Goal: Task Accomplishment & Management: Use online tool/utility

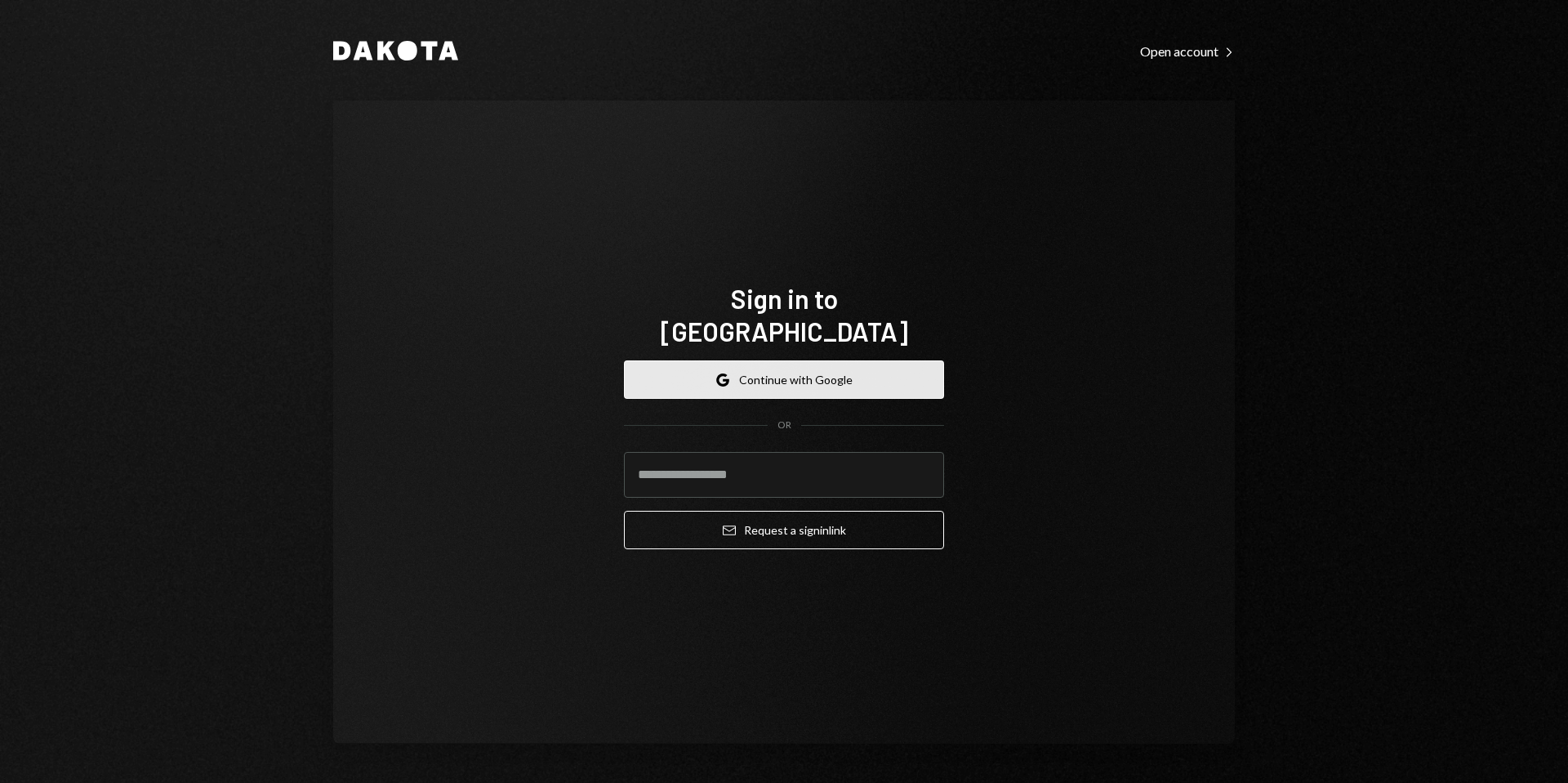
click at [810, 364] on button "Google Continue with Google" at bounding box center [784, 379] width 320 height 38
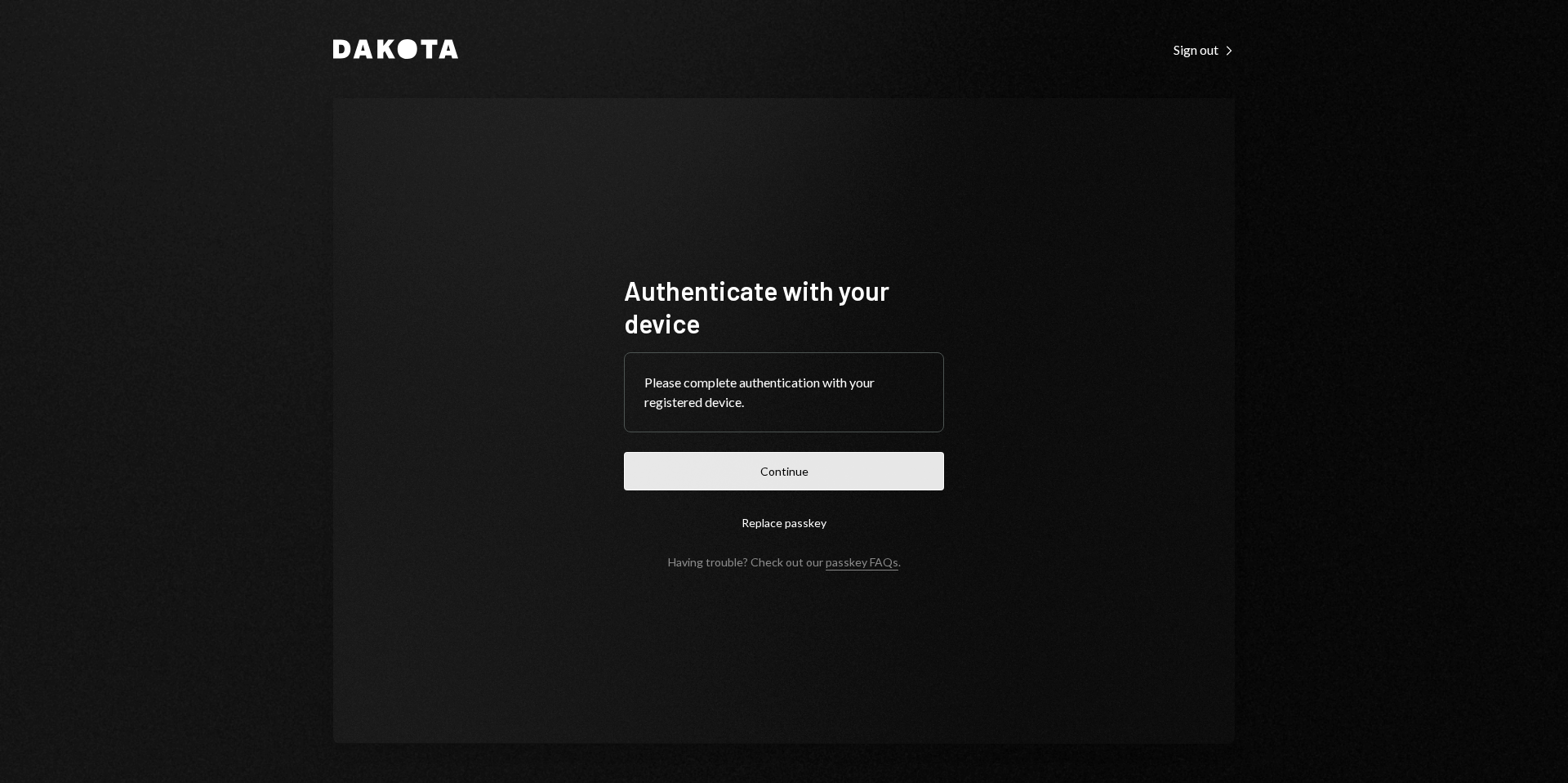
click at [766, 468] on button "Continue" at bounding box center [784, 471] width 320 height 38
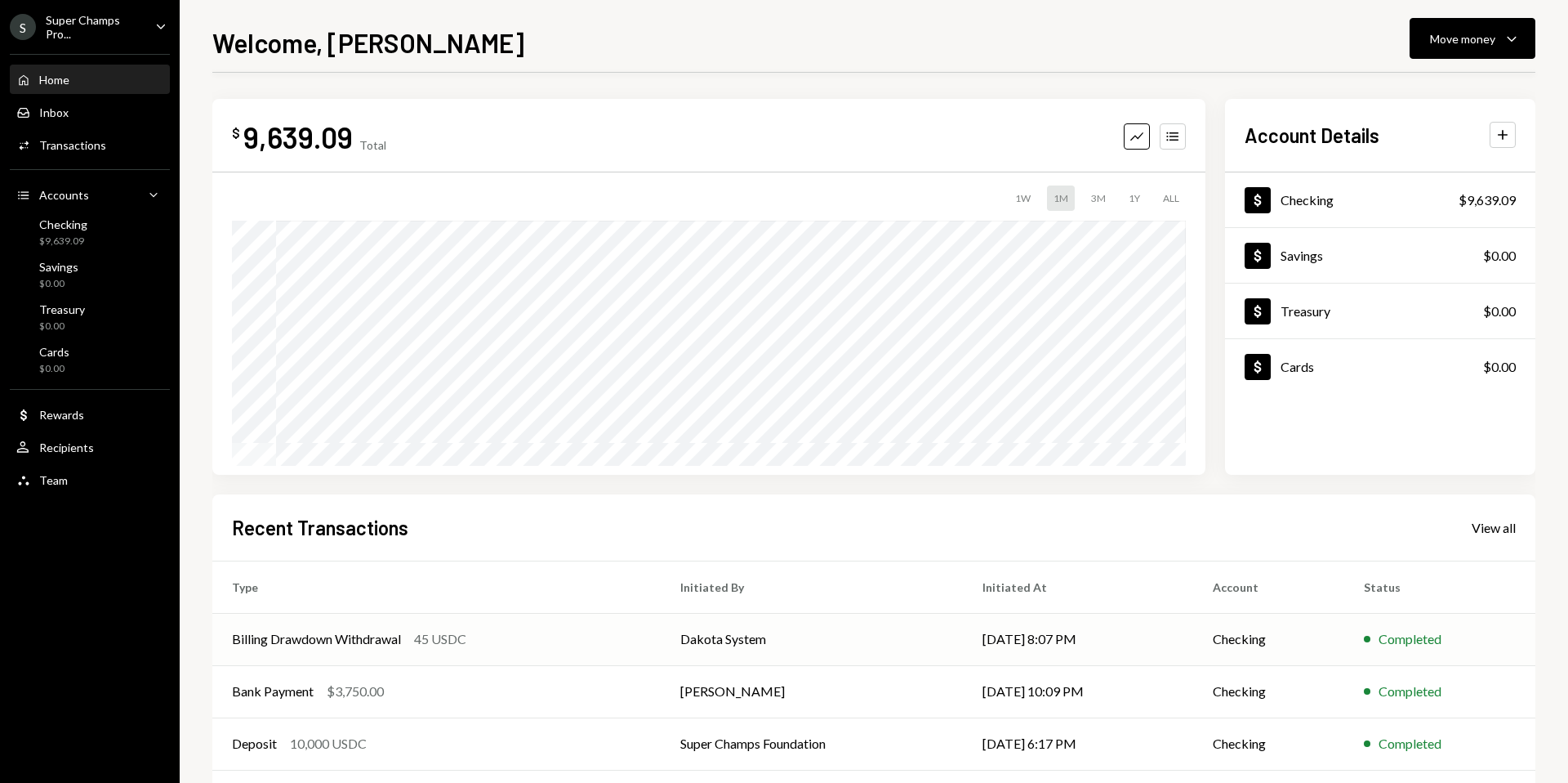
scroll to position [124, 0]
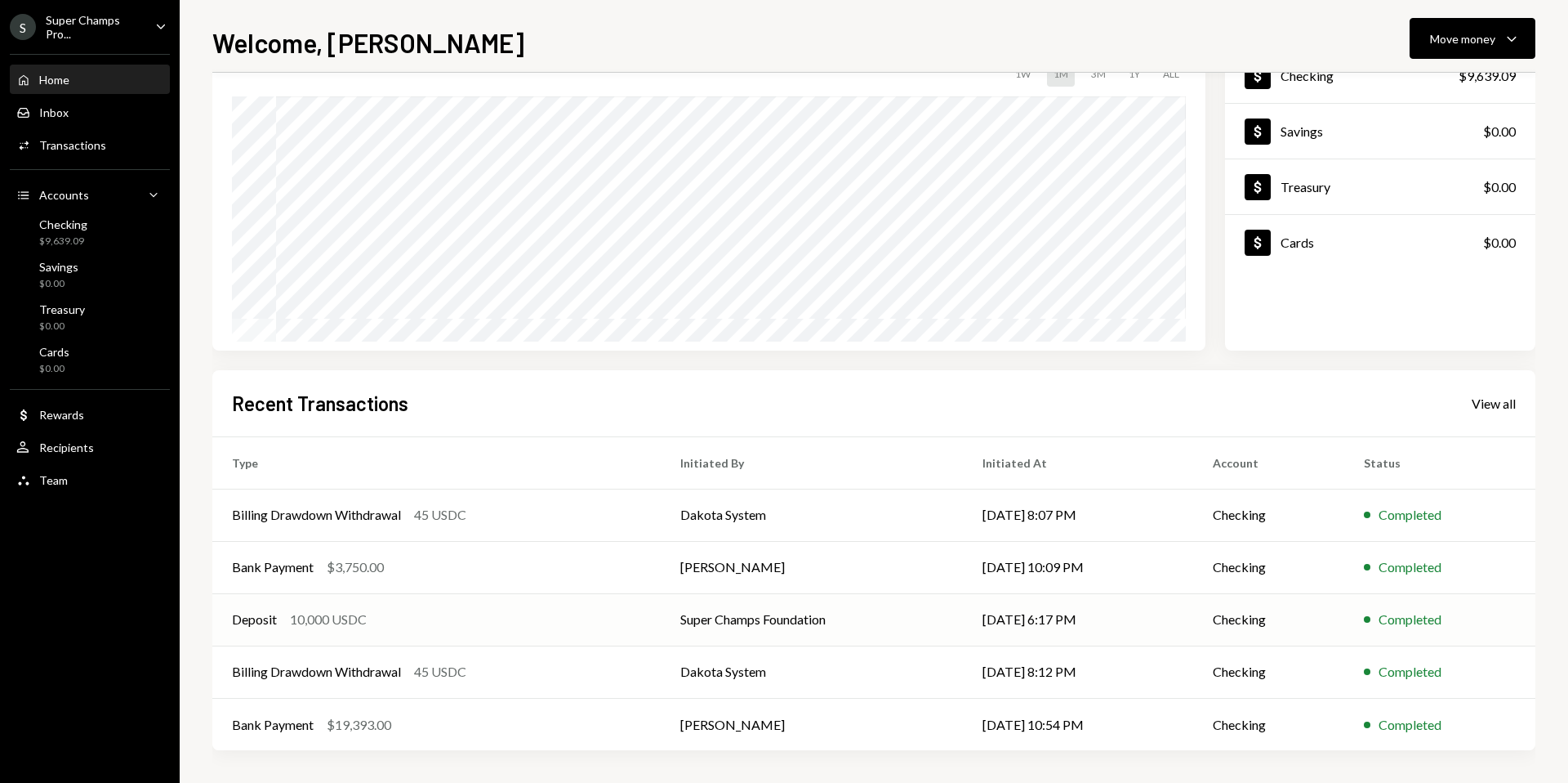
click at [460, 620] on div "Deposit 10,000 USDC" at bounding box center [437, 620] width 409 height 20
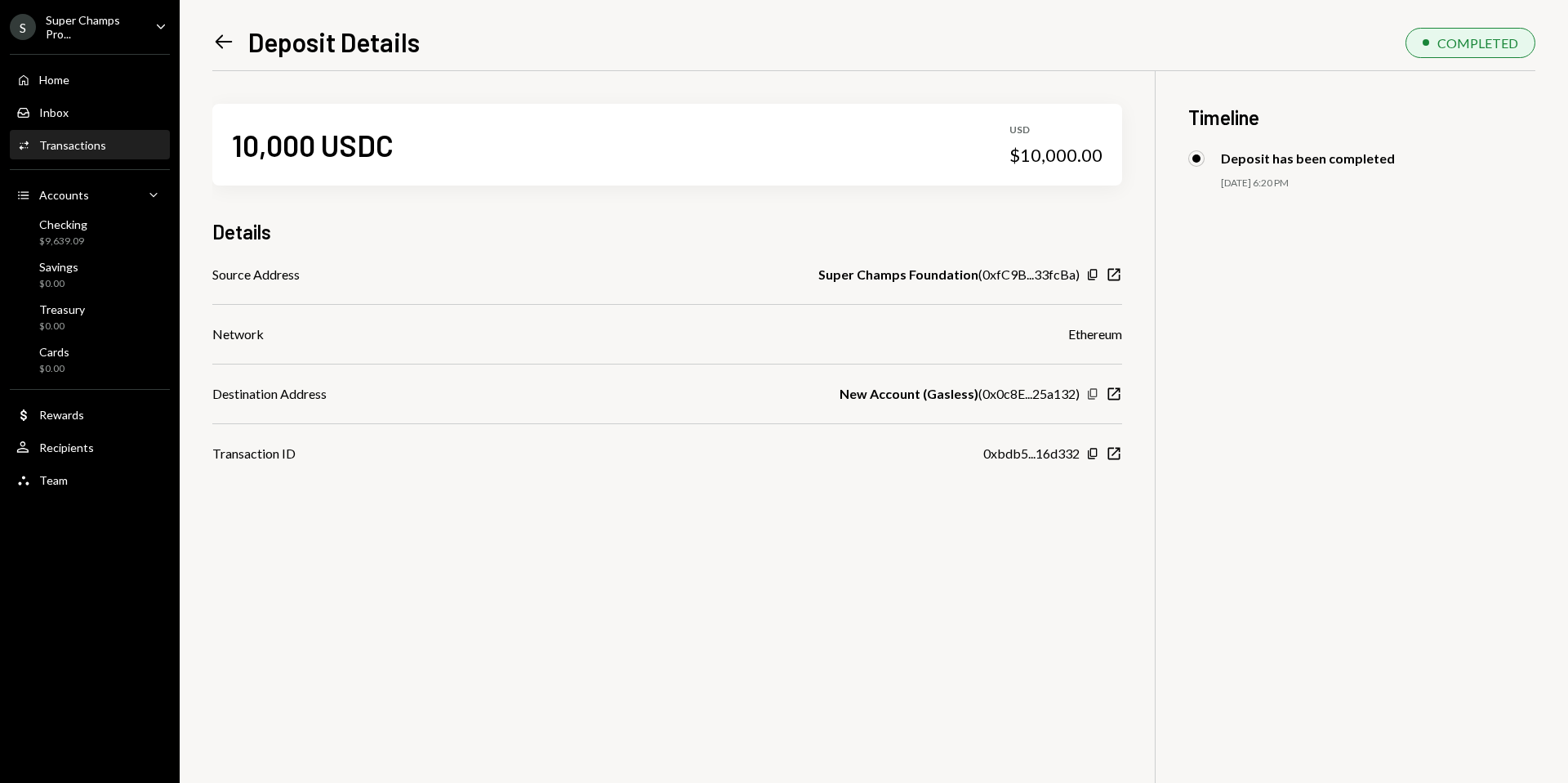
click at [1096, 394] on icon "button" at bounding box center [1092, 394] width 9 height 11
click at [215, 40] on icon "Left Arrow" at bounding box center [223, 41] width 23 height 23
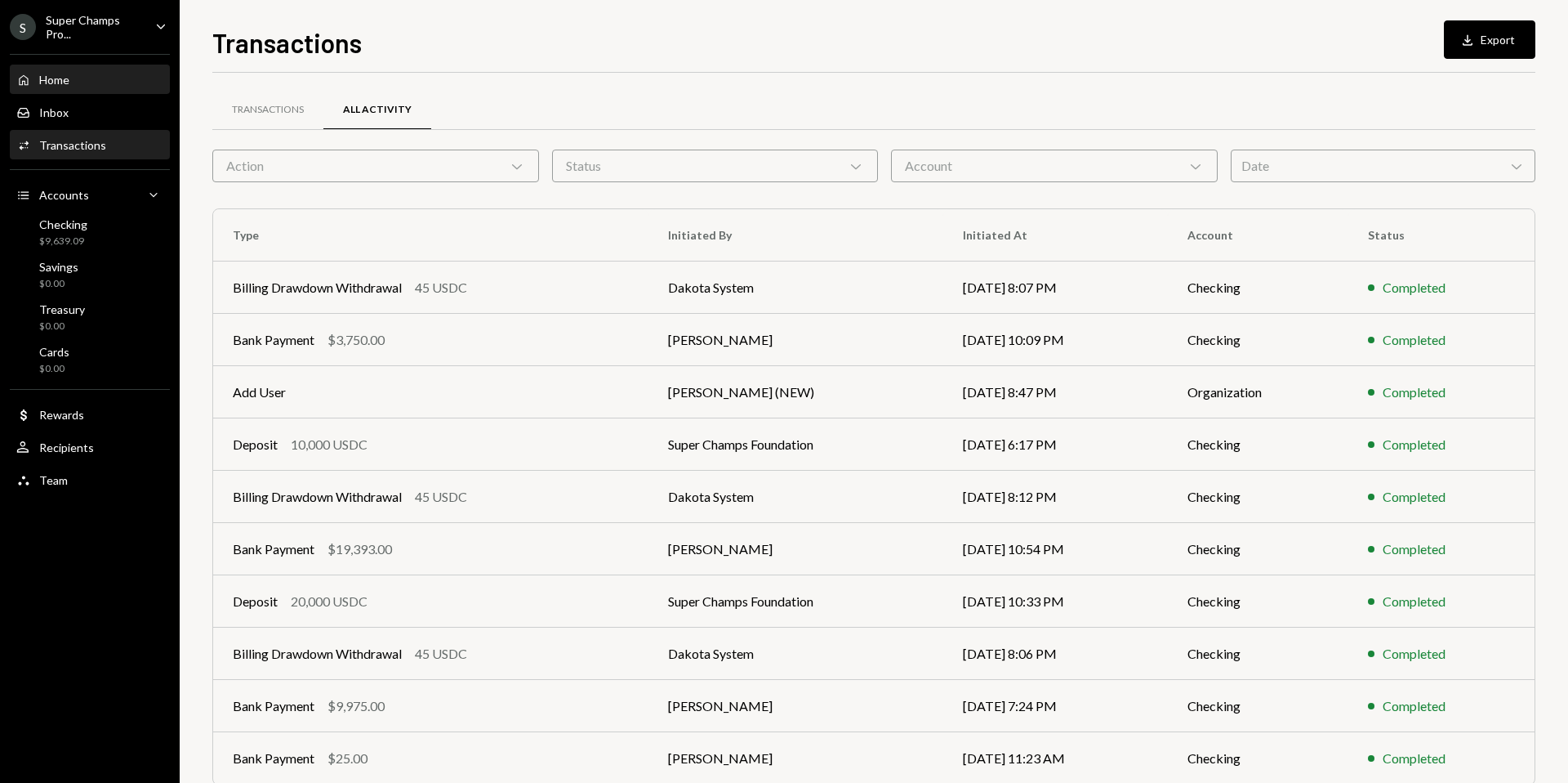
click at [62, 81] on div "Home" at bounding box center [54, 80] width 31 height 14
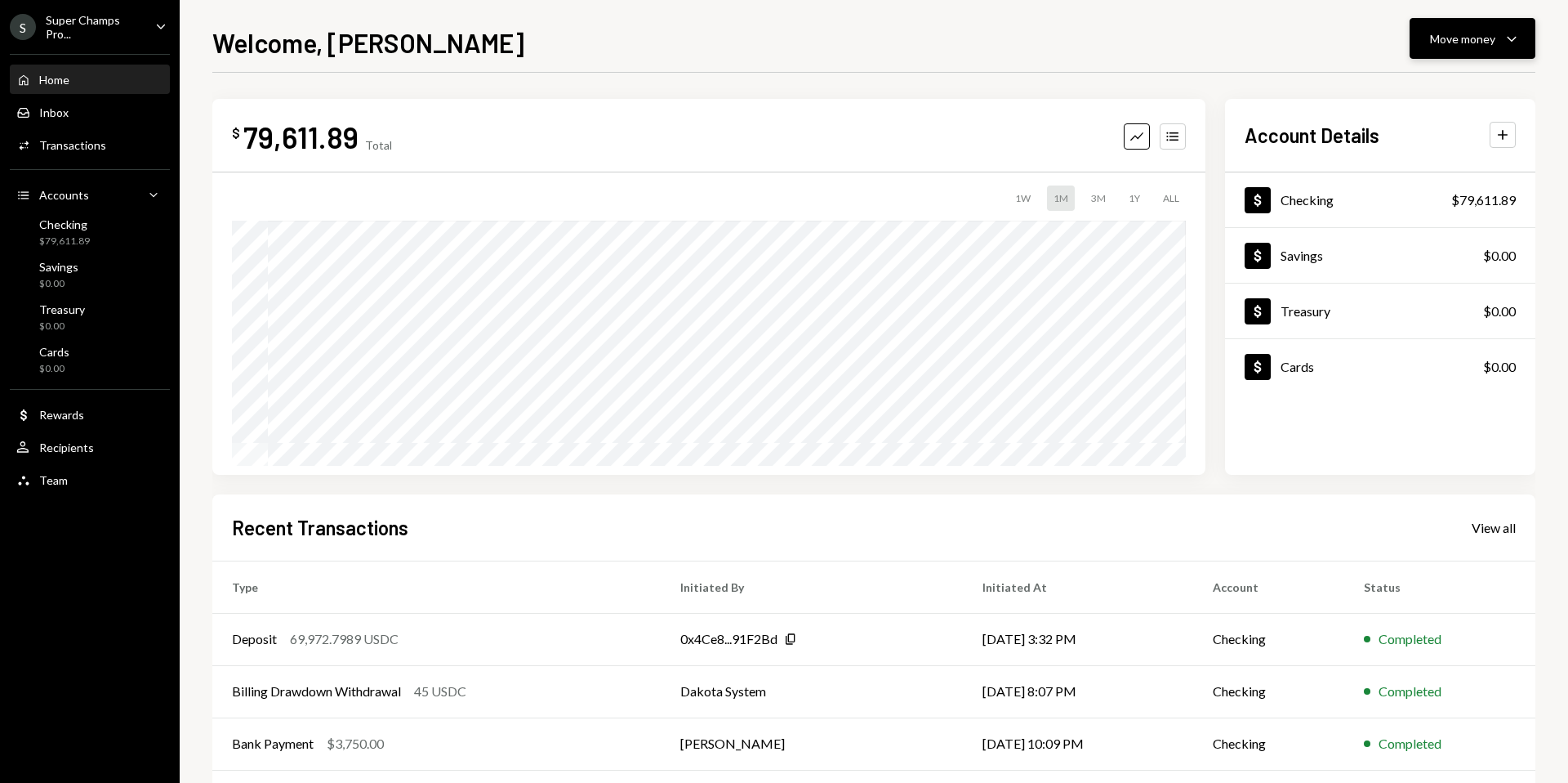
click at [1521, 39] on icon "Caret Down" at bounding box center [1512, 38] width 20 height 20
click at [1443, 91] on div "Send" at bounding box center [1459, 87] width 119 height 17
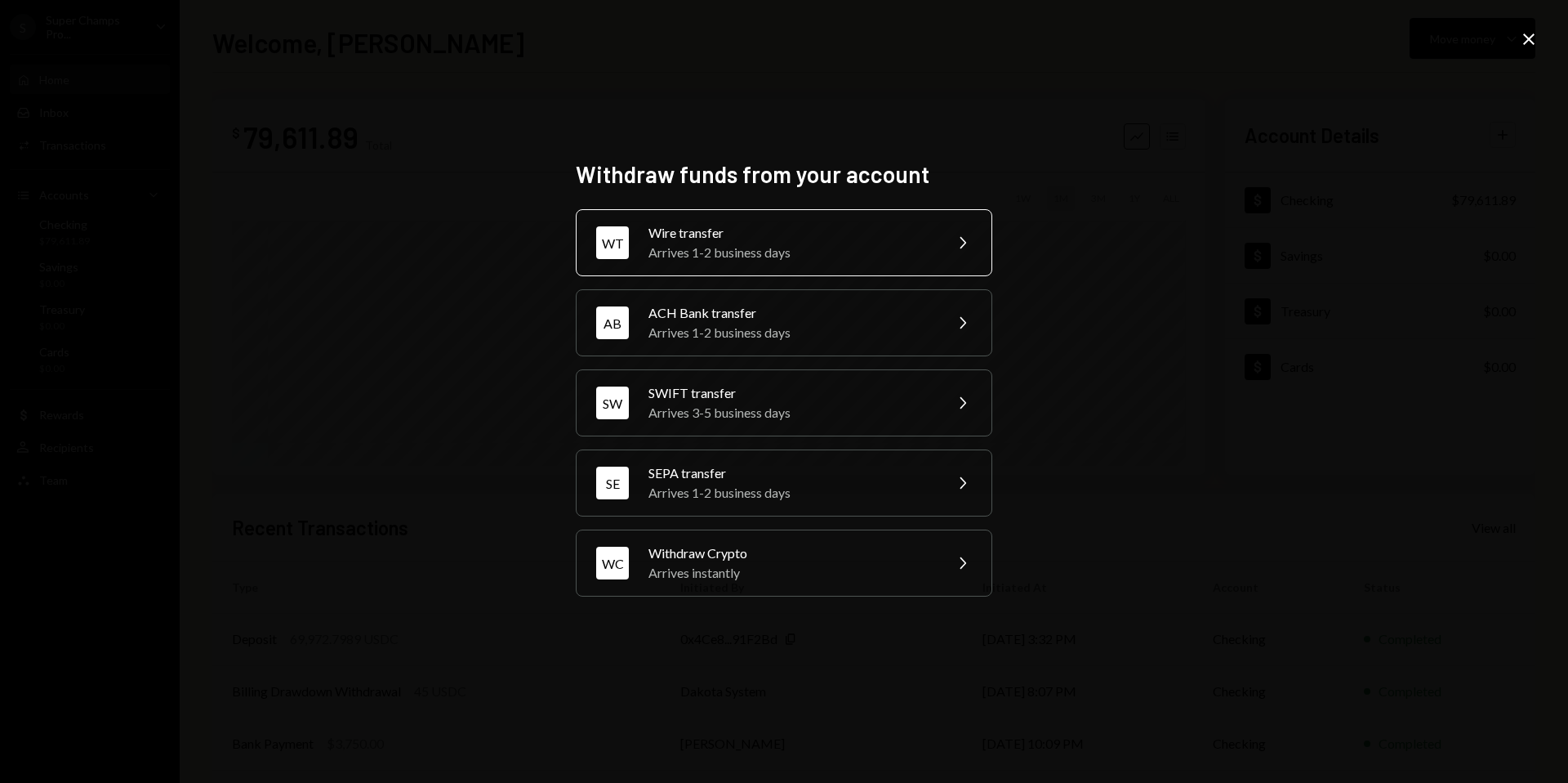
click at [803, 247] on div "Arrives 1-2 business days" at bounding box center [790, 252] width 284 height 20
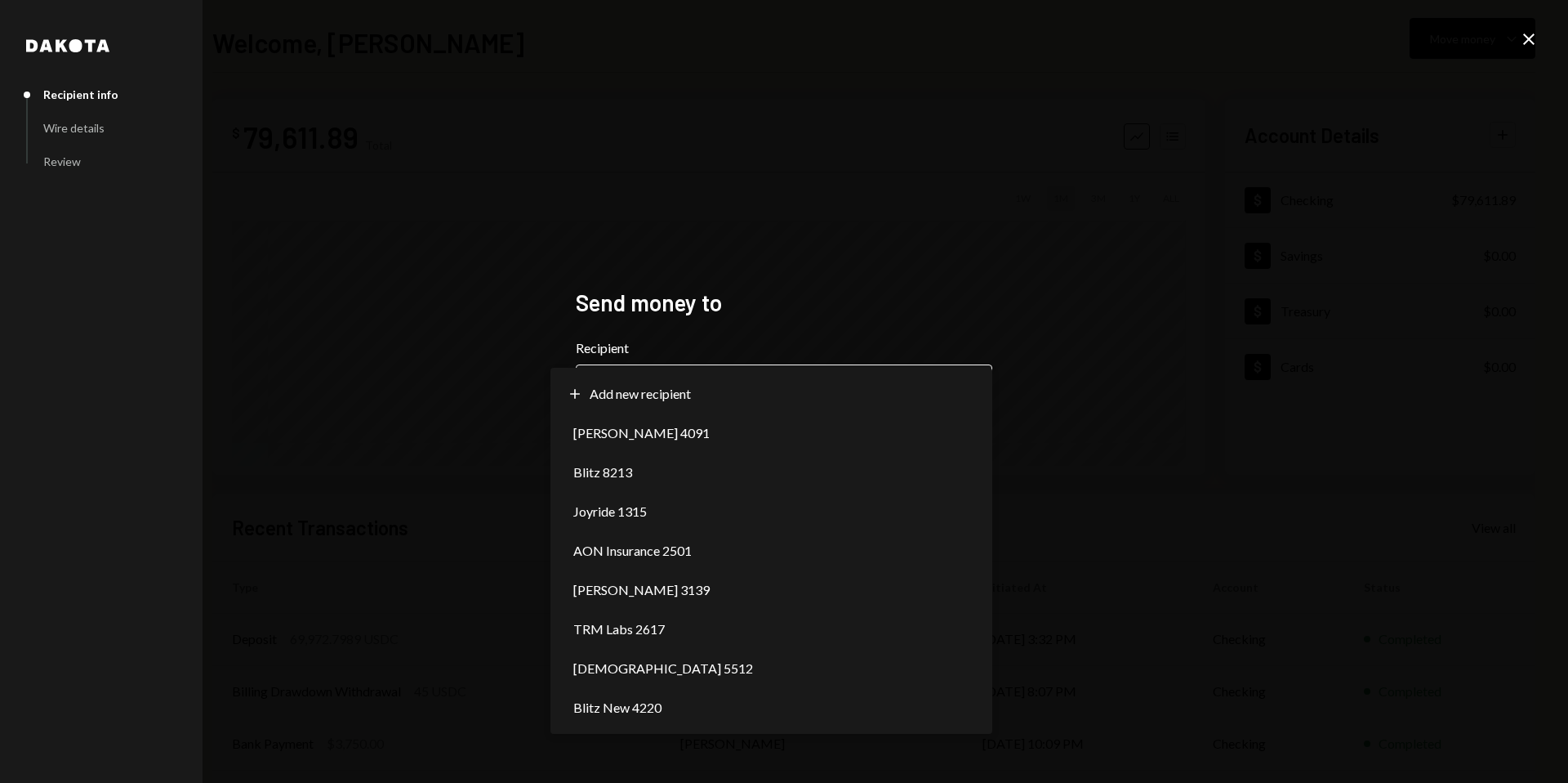
click at [729, 380] on body "**********" at bounding box center [784, 391] width 1568 height 783
select select "**********"
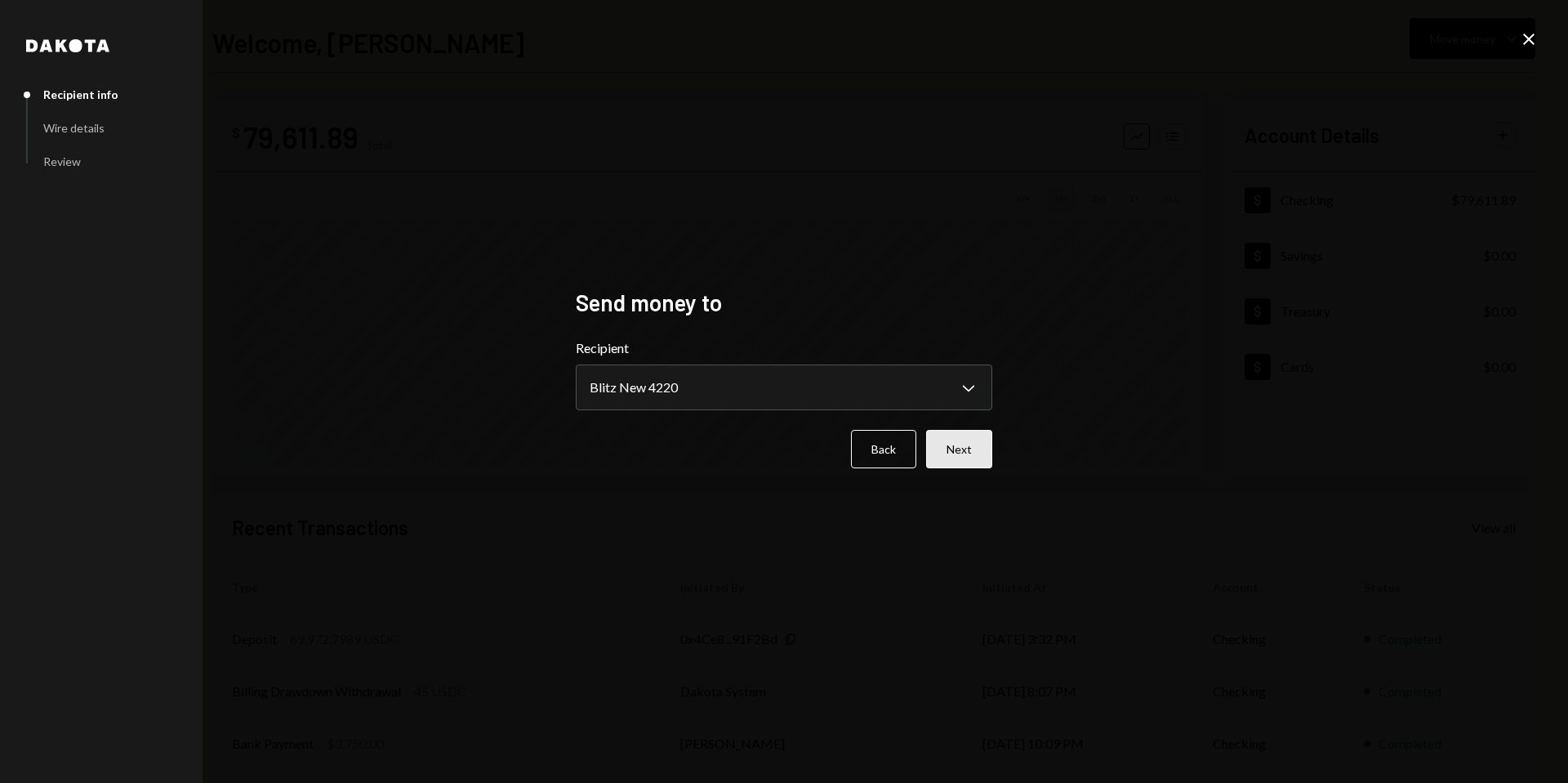
click at [955, 447] on button "Next" at bounding box center [959, 448] width 66 height 38
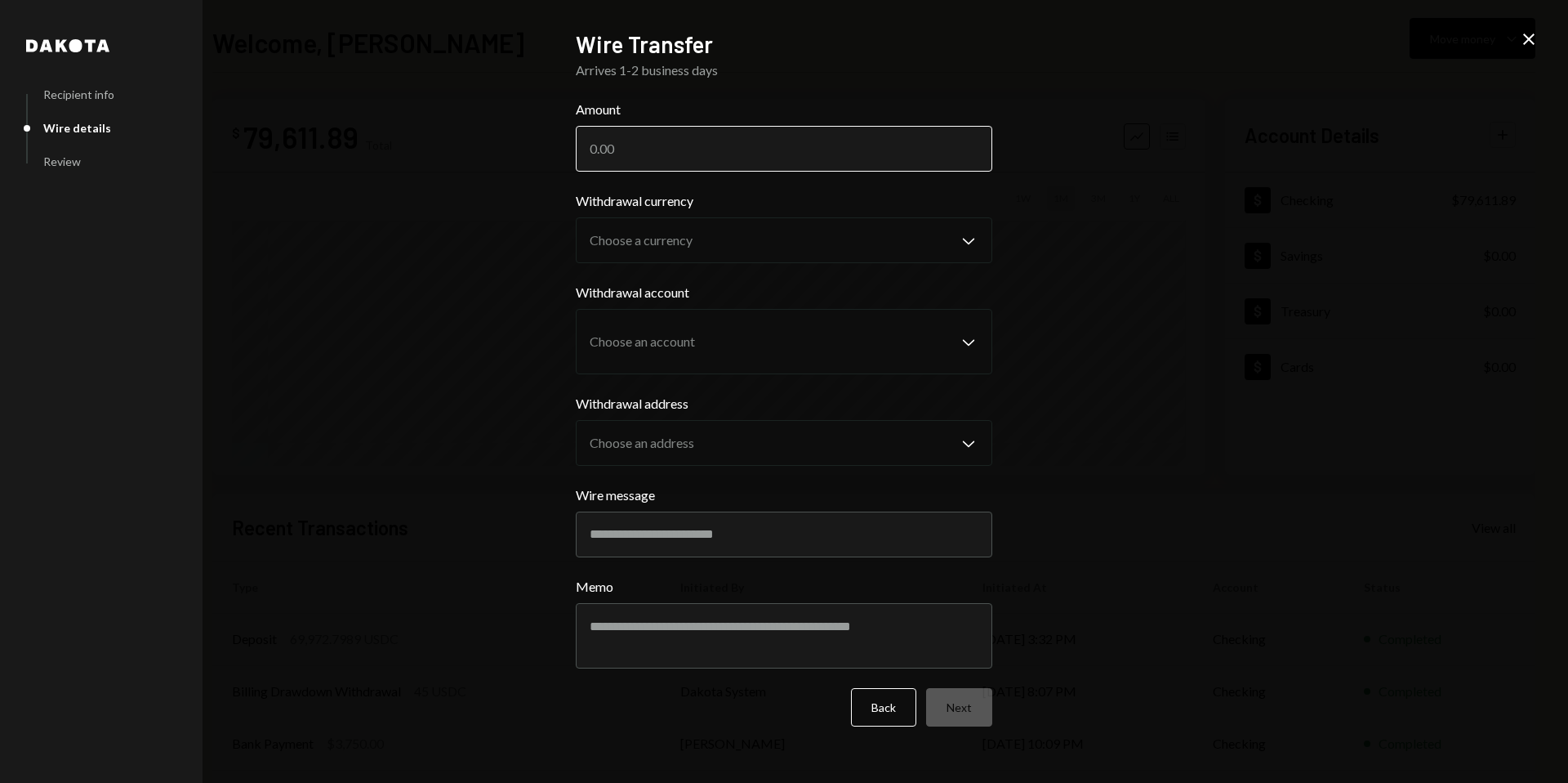
click at [616, 138] on input "Amount" at bounding box center [784, 149] width 416 height 45
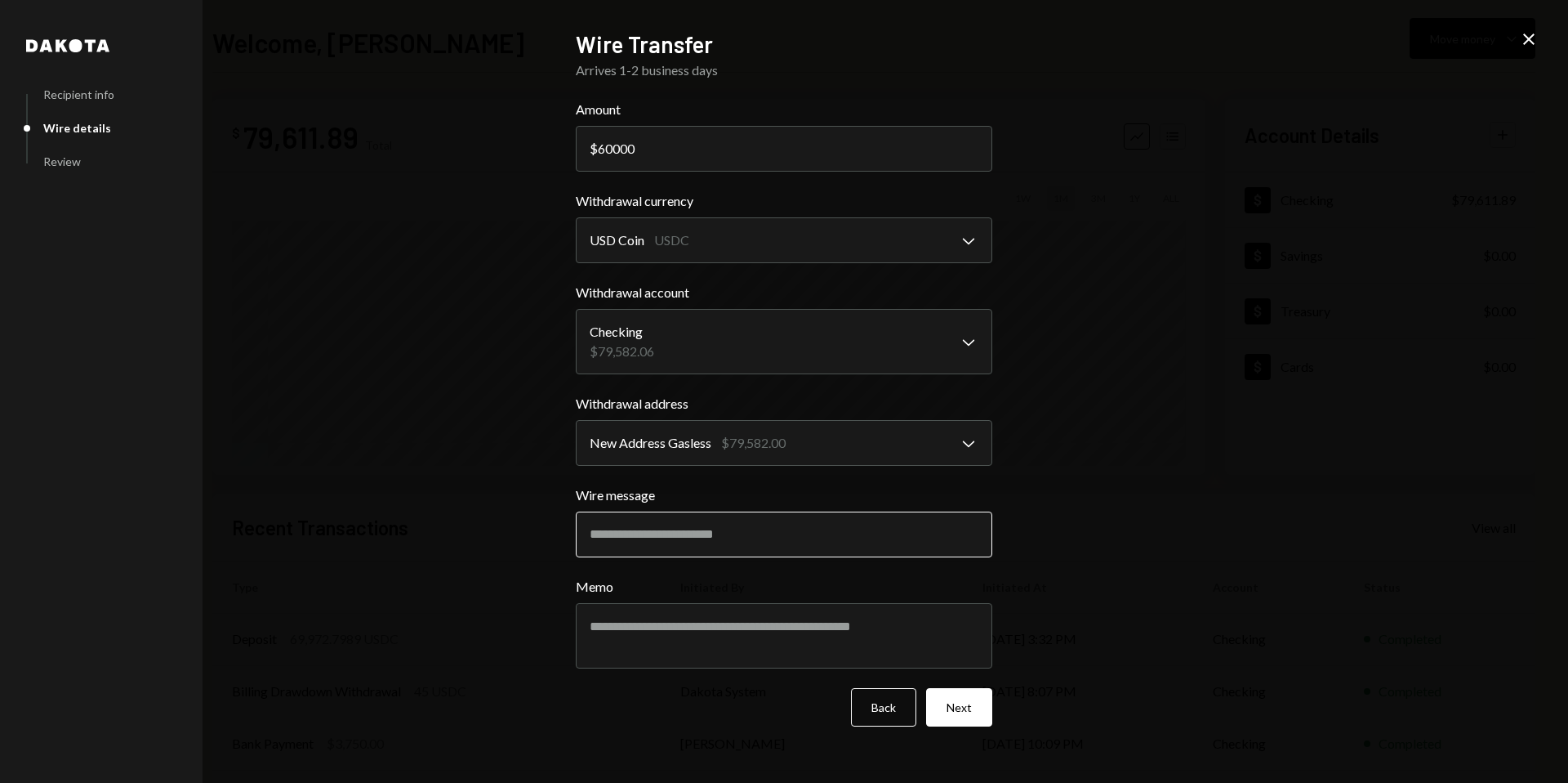
type input "60000"
click at [635, 548] on input "Wire message" at bounding box center [784, 534] width 416 height 45
type input "**********"
click at [946, 710] on button "Next" at bounding box center [959, 707] width 66 height 38
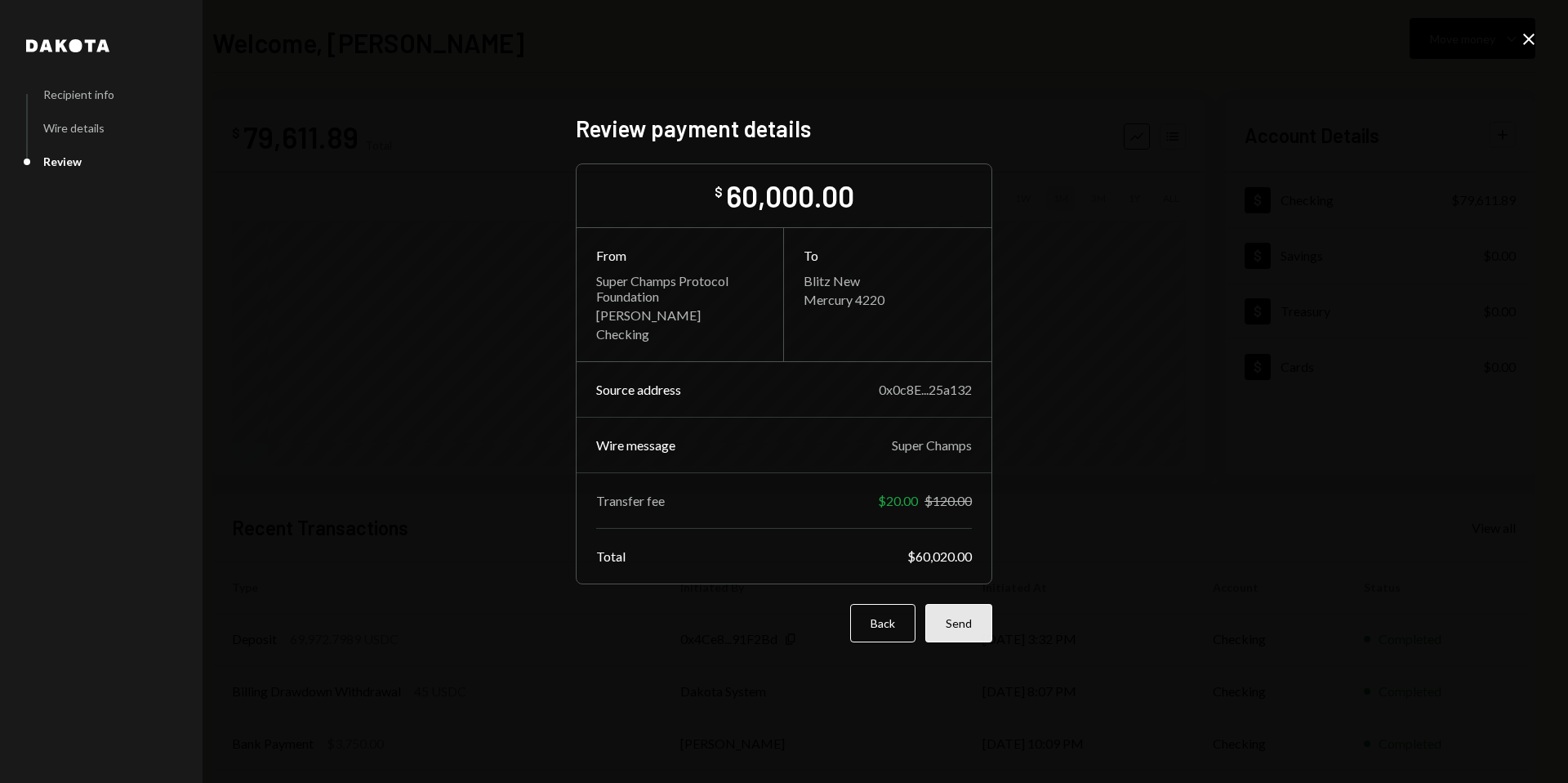
click at [945, 623] on button "Send" at bounding box center [959, 622] width 67 height 38
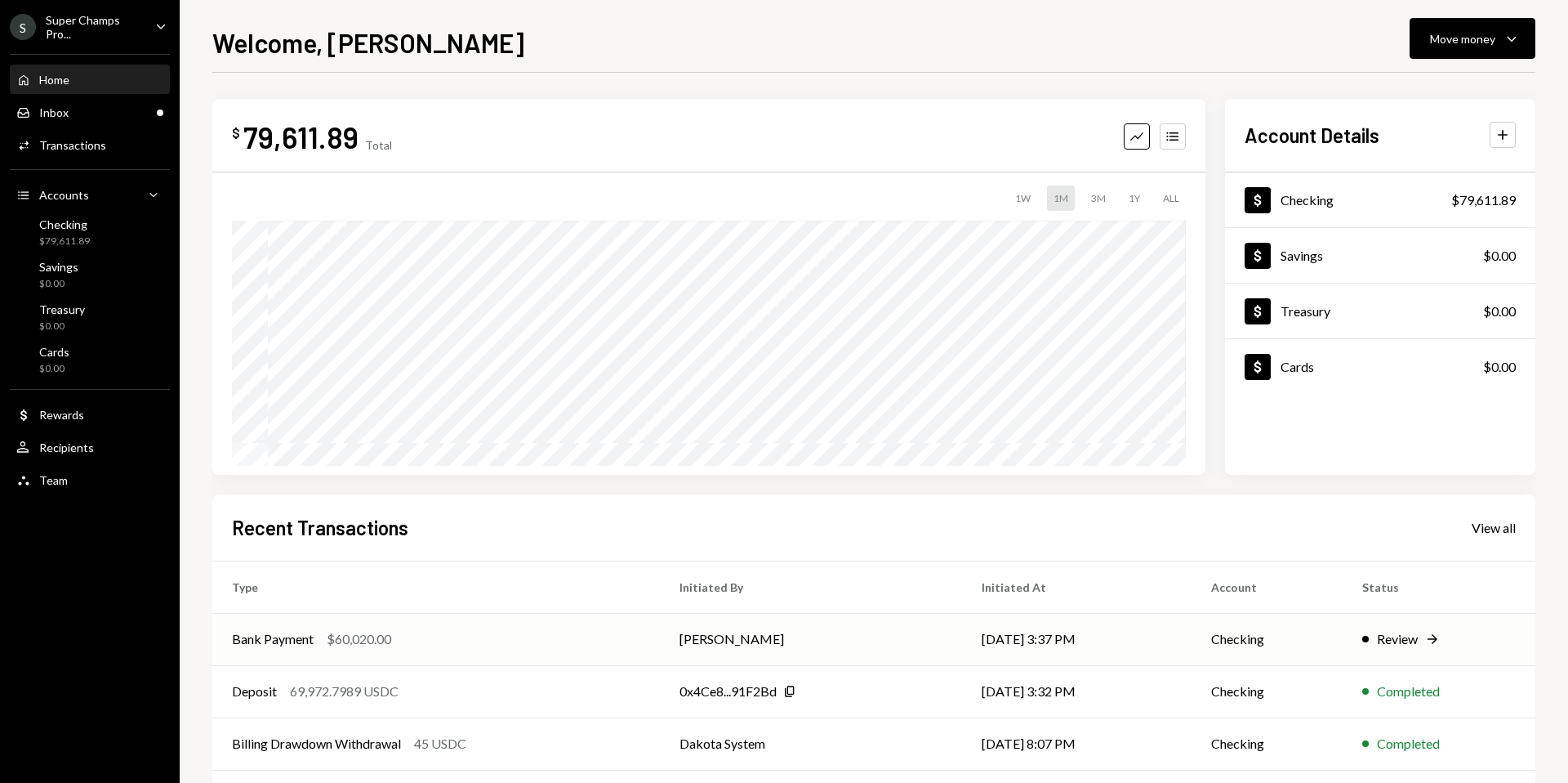
click at [1394, 639] on div "Review" at bounding box center [1397, 639] width 40 height 20
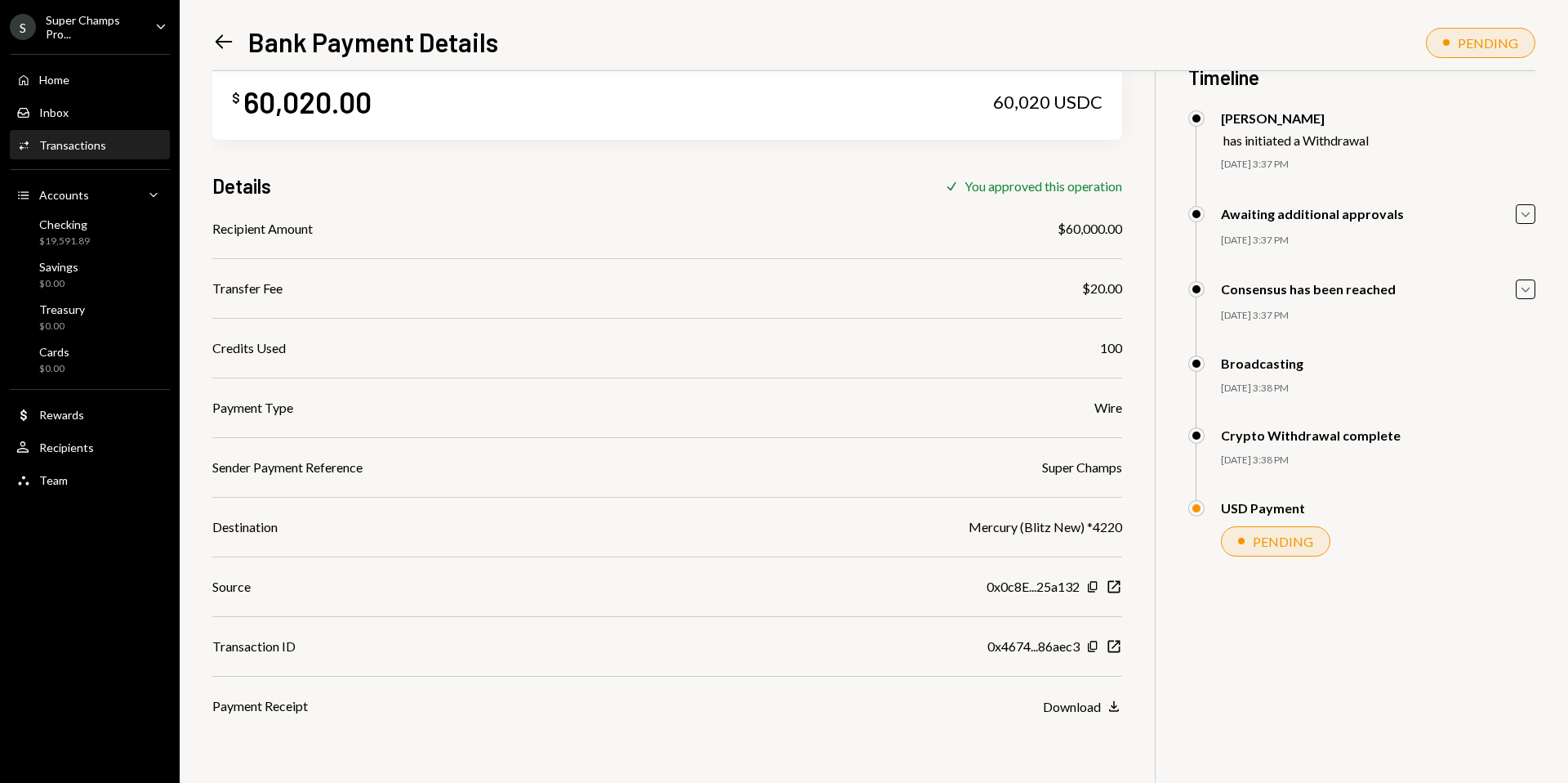
scroll to position [71, 0]
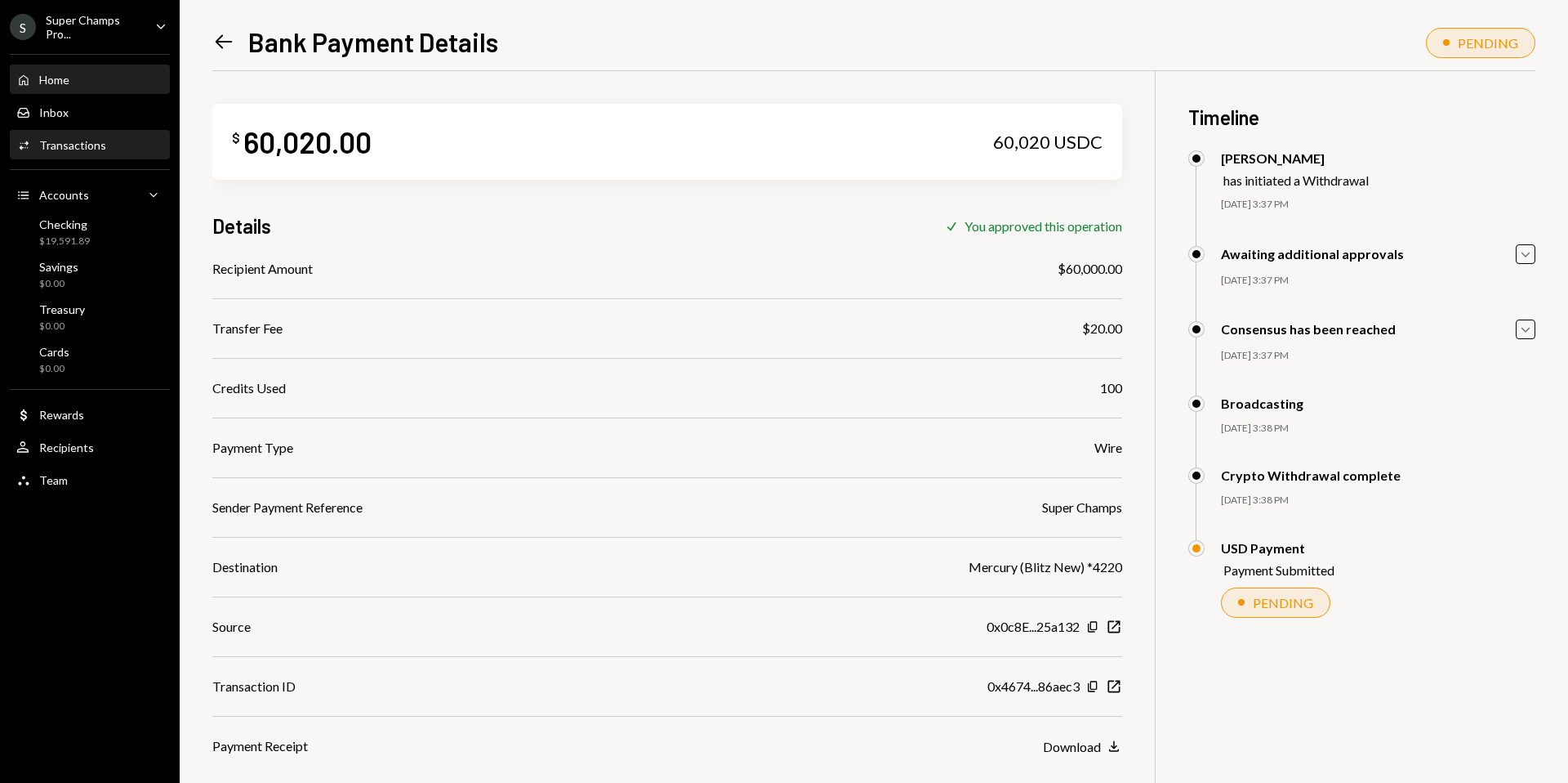
click at [63, 82] on div "Home" at bounding box center [54, 80] width 31 height 14
